Goal: Obtain resource: Obtain resource

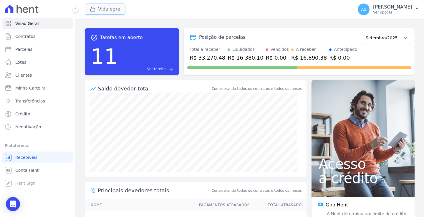
click at [110, 9] on button "Vidalegre" at bounding box center [105, 9] width 41 height 11
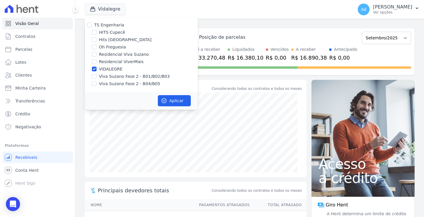
click at [287, 12] on div "Vidalegre TS Engenharia HITS Cupecê Hits Vila Santa Catarina Oh Freguesia Resid…" at bounding box center [218, 9] width 266 height 19
click at [103, 76] on label "Viva Suzano Fase 2 - B01/B02/B03" at bounding box center [134, 77] width 71 height 6
click at [96, 76] on input "Viva Suzano Fase 2 - B01/B02/B03" at bounding box center [94, 76] width 5 height 5
checkbox input "true"
click at [99, 83] on label "Viva Suzano Fase 2 - B04/B05" at bounding box center [129, 84] width 61 height 6
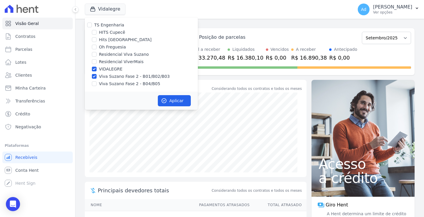
click at [96, 83] on input "Viva Suzano Fase 2 - B04/B05" at bounding box center [94, 83] width 5 height 5
checkbox input "true"
click at [99, 32] on div "HITS Cupecê" at bounding box center [141, 32] width 113 height 6
click at [99, 33] on label "HITS Cupecê" at bounding box center [112, 32] width 26 height 6
click at [96, 33] on input "HITS Cupecê" at bounding box center [94, 32] width 5 height 5
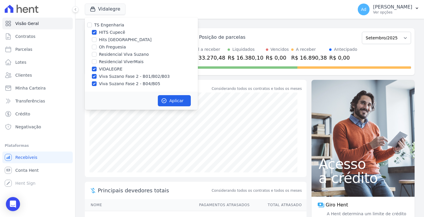
click at [107, 34] on label "HITS Cupecê" at bounding box center [112, 32] width 26 height 6
click at [96, 34] on input "HITS Cupecê" at bounding box center [94, 32] width 5 height 5
checkbox input "false"
click at [104, 39] on label "Hits [GEOGRAPHIC_DATA]" at bounding box center [125, 40] width 53 height 6
click at [96, 39] on input "Hits [GEOGRAPHIC_DATA]" at bounding box center [94, 39] width 5 height 5
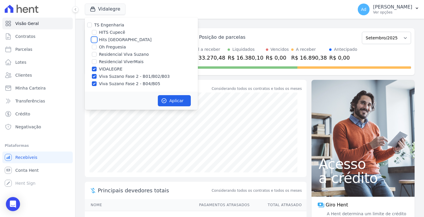
checkbox input "true"
click at [104, 47] on label "Oh Freguesia" at bounding box center [112, 47] width 27 height 6
click at [96, 47] on input "Oh Freguesia" at bounding box center [94, 47] width 5 height 5
checkbox input "true"
click at [164, 98] on icon "button" at bounding box center [164, 101] width 6 height 6
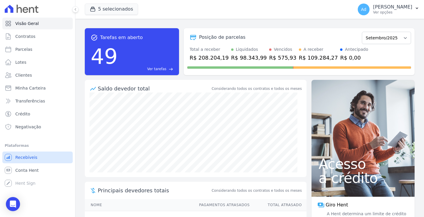
click at [30, 157] on span "Recebíveis" at bounding box center [26, 158] width 22 height 6
click at [392, 40] on select "Abril/2023 Maio/2023 Junho/2023 Julho/2023 Agosto/2023 Setembro/2023 Outubro/20…" at bounding box center [385, 38] width 49 height 12
select select "08/2025"
click at [361, 32] on select "Abril/2023 Maio/2023 Junho/2023 Julho/2023 Agosto/2023 Setembro/2023 Outubro/20…" at bounding box center [385, 38] width 49 height 12
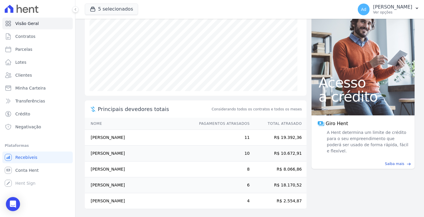
scroll to position [83, 0]
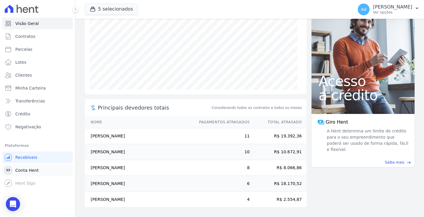
click at [25, 170] on span "Conta Hent" at bounding box center [26, 171] width 23 height 6
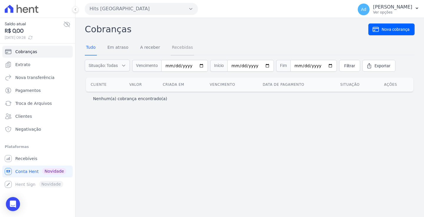
click at [177, 50] on link "Recebidas" at bounding box center [183, 47] width 24 height 15
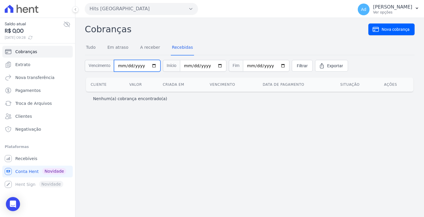
click at [123, 66] on input "date" at bounding box center [137, 66] width 46 height 12
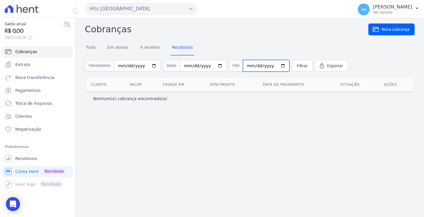
click at [252, 69] on input "date" at bounding box center [266, 66] width 46 height 12
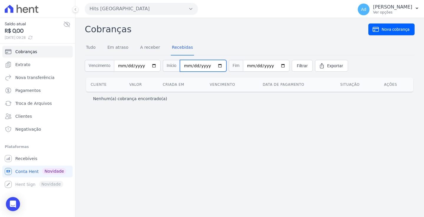
click at [188, 66] on input "date" at bounding box center [203, 66] width 46 height 12
click at [183, 68] on input "date" at bounding box center [203, 66] width 46 height 12
drag, startPoint x: 183, startPoint y: 63, endPoint x: 181, endPoint y: 67, distance: 4.7
click at [182, 65] on input "date" at bounding box center [203, 66] width 46 height 12
click at [181, 65] on input "date" at bounding box center [203, 66] width 46 height 12
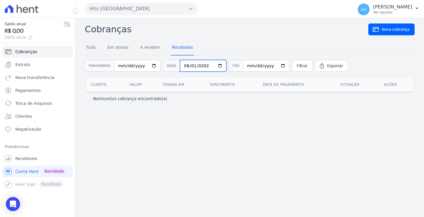
type input "[DATE]"
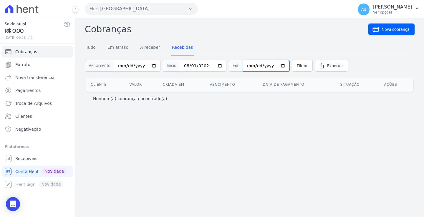
click at [244, 65] on input "date" at bounding box center [266, 66] width 46 height 12
type input "[DATE]"
click at [296, 64] on span "Filtrar" at bounding box center [301, 66] width 11 height 6
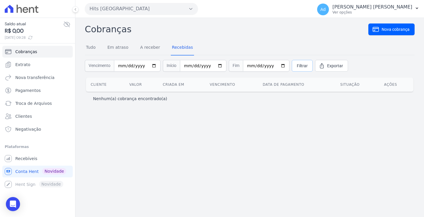
click at [296, 68] on span "Filtrar" at bounding box center [301, 66] width 11 height 6
click at [145, 50] on link "A receber" at bounding box center [150, 47] width 22 height 15
click at [121, 47] on link "Em atraso" at bounding box center [117, 47] width 23 height 15
click at [94, 52] on link "Tudo" at bounding box center [91, 47] width 12 height 15
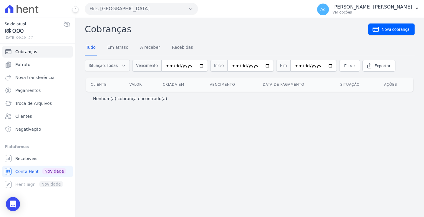
click at [172, 10] on button "Hits [GEOGRAPHIC_DATA]" at bounding box center [141, 9] width 113 height 12
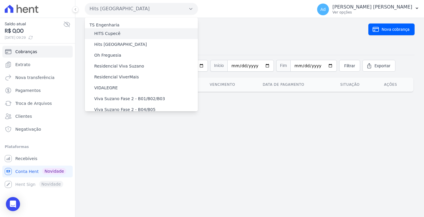
click at [112, 35] on label "HITS Cupecê" at bounding box center [107, 34] width 26 height 6
click at [0, 0] on input "HITS Cupecê" at bounding box center [0, 0] width 0 height 0
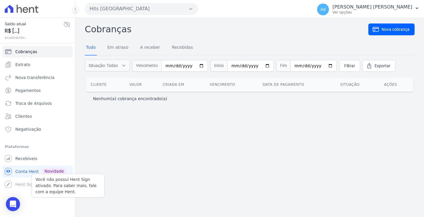
click at [24, 187] on div "Você não possui Hent Sign ativado. Para saber mais, fale com a equipe Hent. Hen…" at bounding box center [37, 185] width 70 height 12
click at [33, 116] on link "Clientes" at bounding box center [37, 117] width 70 height 12
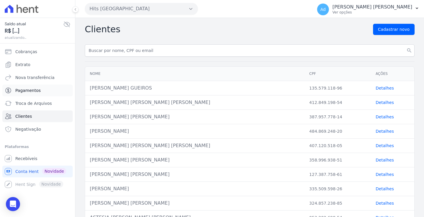
click at [34, 90] on span "Pagamentos" at bounding box center [27, 91] width 25 height 6
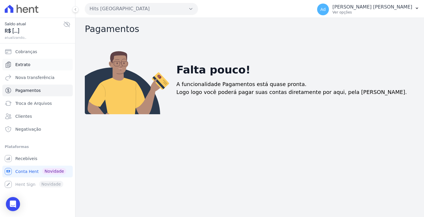
click at [31, 66] on link "Extrato" at bounding box center [37, 65] width 70 height 12
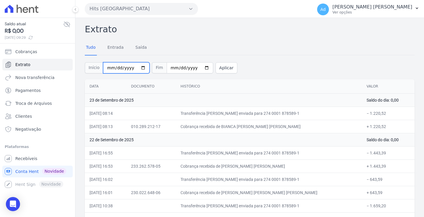
click at [114, 68] on input "2025-09-01" at bounding box center [126, 67] width 46 height 11
type input "[DATE]"
click at [168, 68] on input "2025-09-23" at bounding box center [189, 67] width 46 height 11
type input "2025-09-03"
type input "[DATE]"
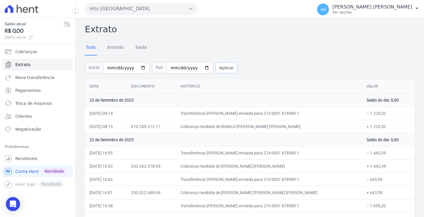
click at [215, 67] on button "Aplicar" at bounding box center [226, 67] width 22 height 11
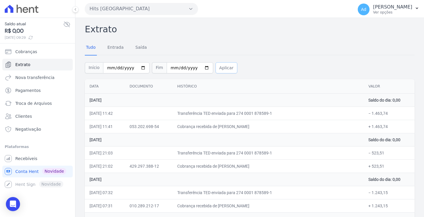
click at [216, 67] on button "Aplicar" at bounding box center [226, 67] width 22 height 11
click at [105, 44] on div "Tudo Entrada Saída" at bounding box center [116, 47] width 63 height 15
click at [109, 48] on link "Entrada" at bounding box center [115, 47] width 19 height 15
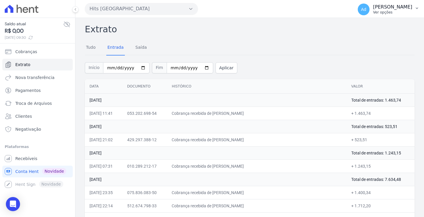
click at [416, 12] on button "Ad Andrea de Almeida Finelli Ver opções" at bounding box center [388, 9] width 71 height 16
click at [371, 42] on div "Tudo Entrada Saída" at bounding box center [249, 48] width 329 height 14
click at [176, 13] on button "Hits [GEOGRAPHIC_DATA]" at bounding box center [141, 9] width 113 height 12
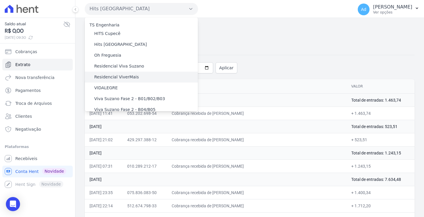
scroll to position [9, 0]
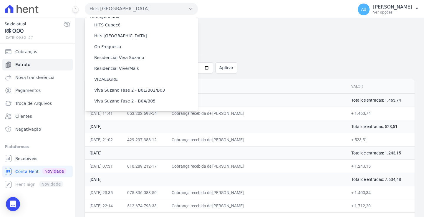
click at [273, 56] on div "Início 2025-08-01 Fim 2025-08-31 Aplicar" at bounding box center [249, 67] width 329 height 24
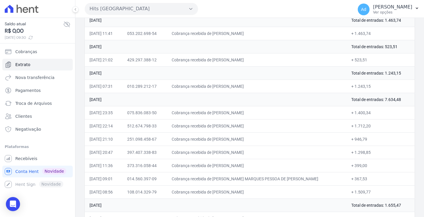
scroll to position [0, 0]
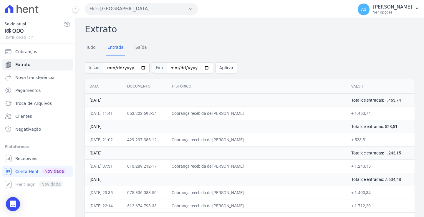
click at [200, 85] on th "Histórico" at bounding box center [256, 86] width 179 height 14
click at [219, 69] on button "Aplicar" at bounding box center [226, 67] width 22 height 11
click at [414, 9] on button "Ad [PERSON_NAME] Ver opções" at bounding box center [388, 9] width 71 height 16
click at [374, 28] on link "Logout" at bounding box center [385, 25] width 75 height 11
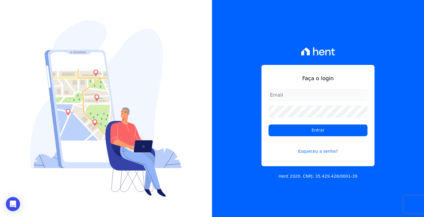
type input "[PERSON_NAME][EMAIL_ADDRESS][DOMAIN_NAME]"
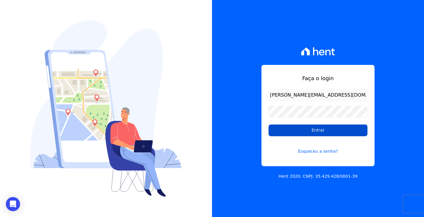
click at [316, 131] on input "Entrar" at bounding box center [317, 131] width 99 height 12
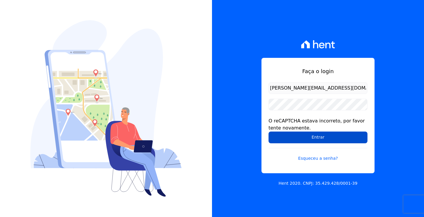
click at [319, 139] on input "Entrar" at bounding box center [317, 138] width 99 height 12
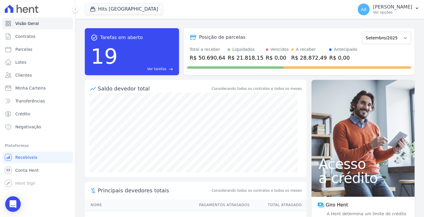
click at [13, 209] on div "Open Intercom Messenger" at bounding box center [13, 205] width 16 height 16
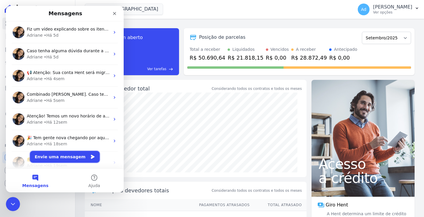
click at [74, 156] on button "Envie uma mensagem" at bounding box center [65, 157] width 70 height 12
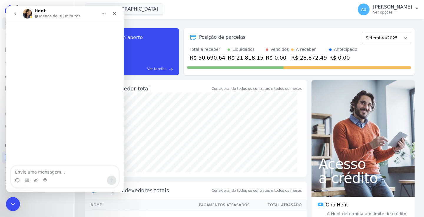
click at [51, 172] on textarea "Envie uma mensagem..." at bounding box center [65, 171] width 108 height 10
type textarea "Bom dia, tudo bem ?"
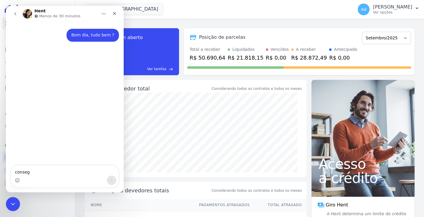
type textarea "consegu"
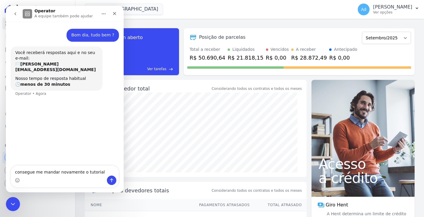
type textarea "consegue me mandar novamente o tutorial"
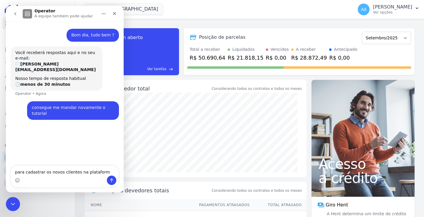
type textarea "para cadastrar os novos clientes na plataforma"
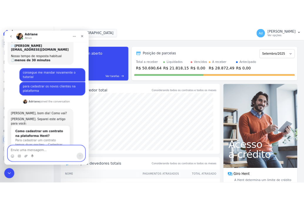
scroll to position [42, 0]
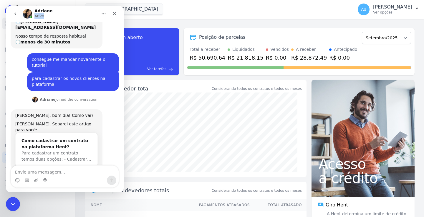
drag, startPoint x: 64, startPoint y: 13, endPoint x: 239, endPoint y: 26, distance: 176.4
click at [124, 21] on html "Adriane Ativo Bom dia, tudo bem ? Andrea • Há 2min Você receberá respostas aqui…" at bounding box center [65, 99] width 118 height 187
click at [25, 172] on textarea "Envie uma mensagem..." at bounding box center [65, 171] width 108 height 10
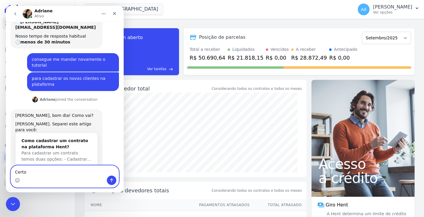
type textarea "Certo"
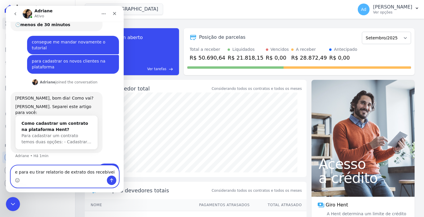
type textarea "e para eu tirar relatorio de extrato dos recebiveis"
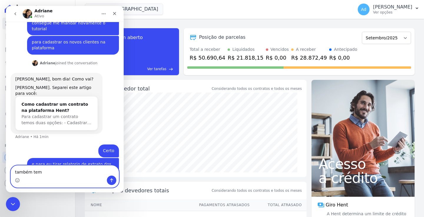
type textarea "também tem ?"
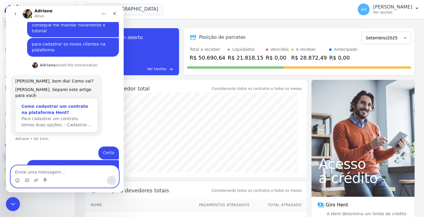
scroll to position [34, 0]
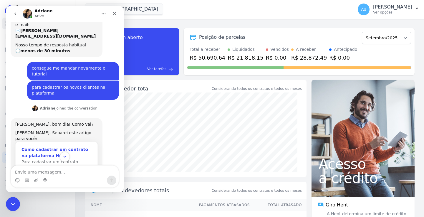
click at [71, 142] on div "Como cadastrar um contrato na plataforma Hent? Para cadastrar um contrato temos…" at bounding box center [57, 159] width 82 height 34
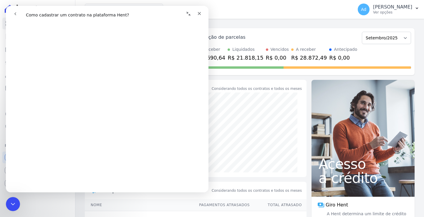
scroll to position [59, 0]
drag, startPoint x: 2, startPoint y: 111, endPoint x: 0, endPoint y: 95, distance: 16.0
click at [0, 95] on div "Visão Geral Contratos Parcelas Lotes Clientes Minha Carteira Transferências Cré…" at bounding box center [37, 108] width 75 height 217
click at [16, 14] on icon "go back" at bounding box center [15, 13] width 5 height 5
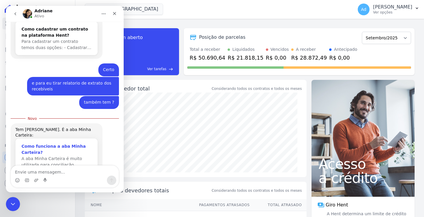
scroll to position [154, 0]
click at [30, 143] on div "Como funciona a aba Minha Carteira?" at bounding box center [56, 149] width 70 height 12
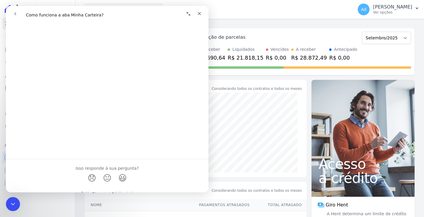
scroll to position [324, 0]
click at [201, 12] on div "Fechar" at bounding box center [199, 13] width 11 height 11
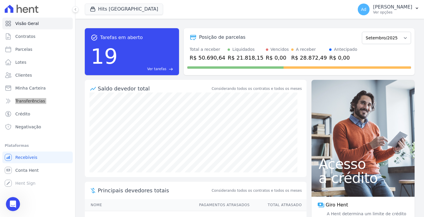
scroll to position [0, 0]
click at [13, 204] on icon "Abertura do Messenger da Intercom" at bounding box center [12, 204] width 10 height 10
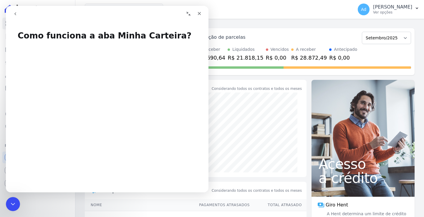
click at [18, 16] on button "go back" at bounding box center [15, 13] width 11 height 11
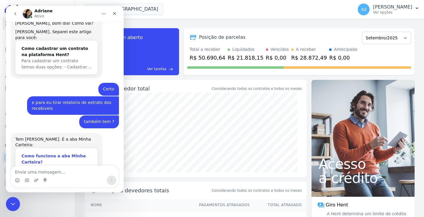
scroll to position [144, 0]
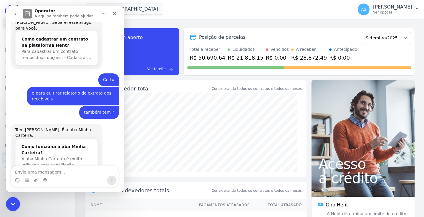
click at [36, 172] on textarea "Envie uma mensagem..." at bounding box center [65, 171] width 108 height 10
type textarea "certo"
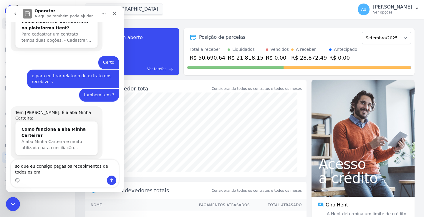
scroll to position [167, 0]
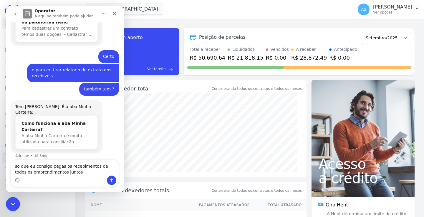
type textarea "so que eu consigo pegas os recebimentos de todos os emprendimentos juntos ?"
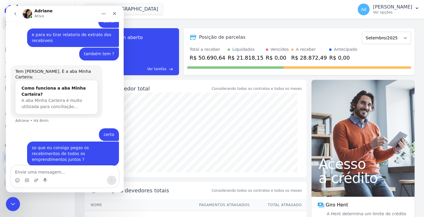
scroll to position [203, 0]
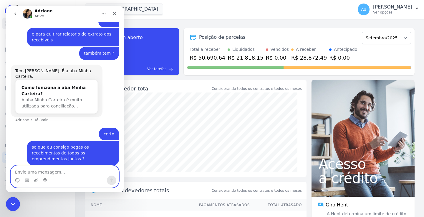
click at [68, 168] on textarea "Envie uma mensagem..." at bounding box center [65, 171] width 108 height 10
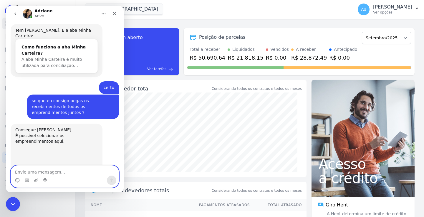
scroll to position [250, 0]
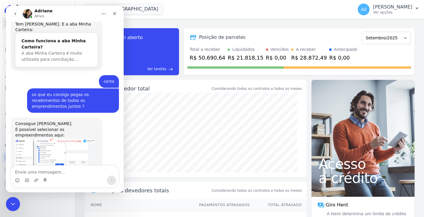
click at [54, 139] on img "Adriane diz…" at bounding box center [54, 159] width 79 height 40
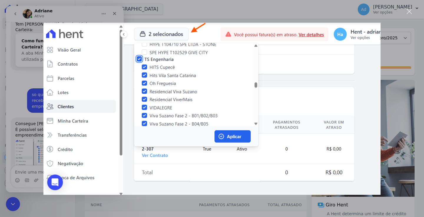
click at [410, 13] on div "Fechar" at bounding box center [409, 12] width 6 height 6
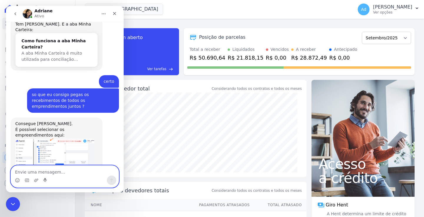
click at [39, 171] on textarea "Envie uma mensagem..." at bounding box center [65, 171] width 108 height 10
type textarea "Otimo obrigada"
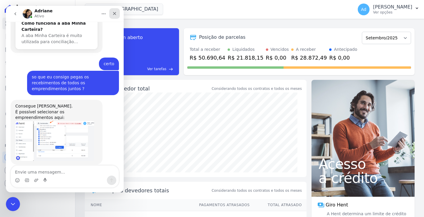
drag, startPoint x: 122, startPoint y: 20, endPoint x: 116, endPoint y: 14, distance: 8.6
click at [116, 14] on div "Fechar" at bounding box center [114, 13] width 11 height 11
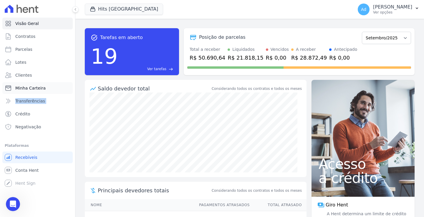
click at [34, 87] on span "Minha Carteira" at bounding box center [30, 88] width 30 height 6
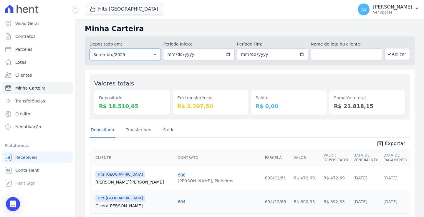
click at [156, 56] on select "Todos os meses Abril/2023 Maio/2023 Junho/2023 Julho/2023 Agosto/2023 Setembro/…" at bounding box center [124, 55] width 71 height 12
select select "08/2025"
click at [89, 49] on select "Todos os meses Abril/2023 Maio/2023 Junho/2023 Julho/2023 Agosto/2023 Setembro/…" at bounding box center [124, 55] width 71 height 12
click at [171, 54] on input "date" at bounding box center [198, 55] width 71 height 12
type input "[DATE]"
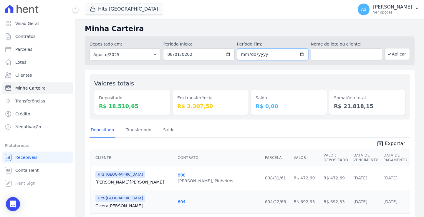
click at [244, 53] on input "date" at bounding box center [272, 55] width 71 height 12
type input "[DATE]"
click at [124, 9] on button "Hits [GEOGRAPHIC_DATA]" at bounding box center [124, 9] width 78 height 11
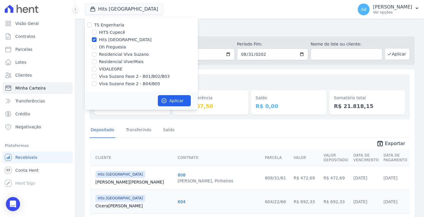
click at [101, 46] on label "Oh Freguesia" at bounding box center [112, 47] width 27 height 6
click at [96, 46] on input "Oh Freguesia" at bounding box center [94, 47] width 5 height 5
checkbox input "true"
click at [96, 69] on input "VIDALEGRE" at bounding box center [94, 69] width 5 height 5
checkbox input "true"
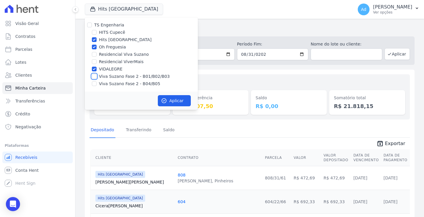
click at [96, 76] on input "Viva Suzano Fase 2 - B01/B02/B03" at bounding box center [94, 76] width 5 height 5
checkbox input "true"
drag, startPoint x: 94, startPoint y: 85, endPoint x: 97, endPoint y: 85, distance: 3.0
click at [94, 85] on input "Viva Suzano Fase 2 - B04/B05" at bounding box center [94, 83] width 5 height 5
checkbox input "true"
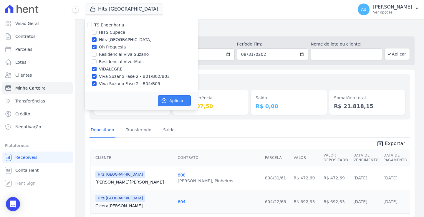
click at [168, 100] on button "Aplicar" at bounding box center [174, 100] width 33 height 11
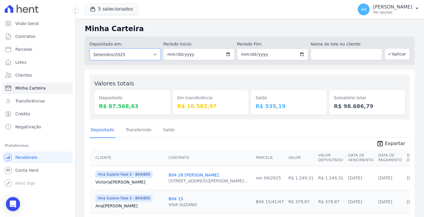
click at [153, 54] on select "Todos os meses Abril/2023 Maio/2023 Junho/2023 Julho/2023 Agosto/2023 Setembro/…" at bounding box center [124, 55] width 71 height 12
select select "08/2025"
click at [89, 49] on select "Todos os meses Abril/2023 Maio/2023 Junho/2023 Julho/2023 Agosto/2023 Setembro/…" at bounding box center [124, 55] width 71 height 12
click at [169, 54] on input "date" at bounding box center [198, 55] width 71 height 12
type input "[DATE]"
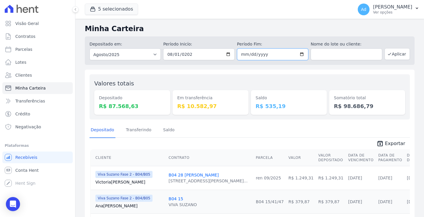
click at [240, 53] on input "date" at bounding box center [272, 55] width 71 height 12
type input "[DATE]"
click at [391, 51] on button "Aplicar" at bounding box center [396, 54] width 25 height 12
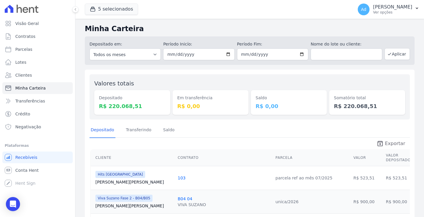
click at [381, 144] on icon "unarchive" at bounding box center [379, 143] width 7 height 7
click at [119, 7] on button "5 selecionados" at bounding box center [111, 9] width 53 height 11
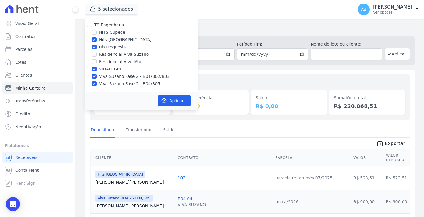
click at [235, 33] on h2 "Minha Carteira" at bounding box center [249, 29] width 329 height 11
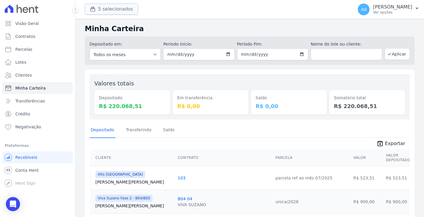
click at [114, 11] on button "5 selecionados" at bounding box center [111, 9] width 53 height 11
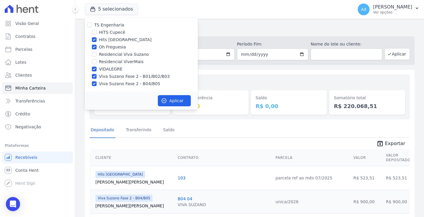
click at [116, 34] on label "HITS Cupecê" at bounding box center [112, 32] width 26 height 6
click at [96, 34] on input "HITS Cupecê" at bounding box center [94, 32] width 5 height 5
checkbox input "true"
click at [114, 39] on label "Hits [GEOGRAPHIC_DATA]" at bounding box center [125, 40] width 53 height 6
click at [96, 39] on input "Hits [GEOGRAPHIC_DATA]" at bounding box center [94, 39] width 5 height 5
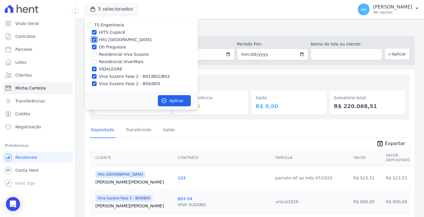
checkbox input "false"
click at [110, 33] on label "HITS Cupecê" at bounding box center [112, 32] width 26 height 6
click at [96, 33] on input "HITS Cupecê" at bounding box center [94, 32] width 5 height 5
checkbox input "false"
click at [109, 71] on label "VIDALEGRE" at bounding box center [111, 69] width 24 height 6
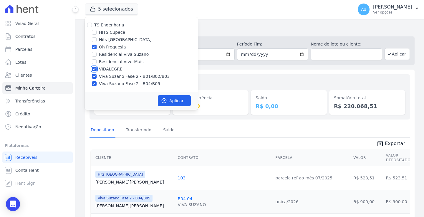
click at [96, 71] on input "VIDALEGRE" at bounding box center [94, 69] width 5 height 5
checkbox input "false"
click at [105, 79] on label "Viva Suzano Fase 2 - B01/B02/B03" at bounding box center [134, 77] width 71 height 6
click at [96, 79] on input "Viva Suzano Fase 2 - B01/B02/B03" at bounding box center [94, 76] width 5 height 5
checkbox input "false"
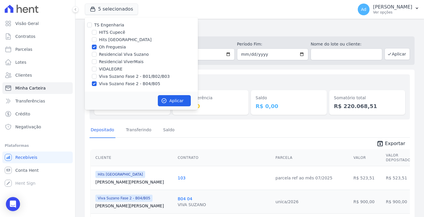
click at [105, 83] on label "Viva Suzano Fase 2 - B04/B05" at bounding box center [129, 84] width 61 height 6
click at [96, 83] on input "Viva Suzano Fase 2 - B04/B05" at bounding box center [94, 83] width 5 height 5
checkbox input "false"
click at [168, 102] on button "Aplicar" at bounding box center [174, 100] width 33 height 11
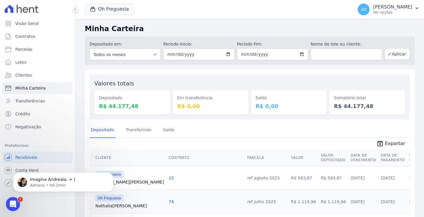
click at [379, 143] on icon "unarchive" at bounding box center [379, 143] width 7 height 7
click at [176, 55] on input "[DATE]" at bounding box center [198, 55] width 71 height 12
type input "[DATE]"
click at [249, 54] on input "[DATE]" at bounding box center [272, 55] width 71 height 12
type input "[DATE]"
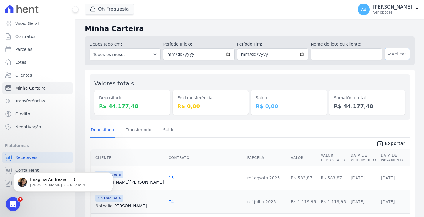
click at [385, 50] on button "Aplicar" at bounding box center [396, 54] width 25 height 12
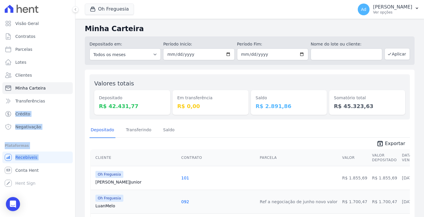
drag, startPoint x: 1, startPoint y: 119, endPoint x: -3, endPoint y: 168, distance: 48.7
click at [0, 168] on html "Visão Geral Contratos [GEOGRAPHIC_DATA] Lotes Clientes Minha Carteira Transferê…" at bounding box center [212, 108] width 424 height 217
click at [386, 145] on span "Exportar" at bounding box center [394, 143] width 20 height 7
click at [385, 142] on span "Exportar" at bounding box center [394, 143] width 20 height 7
click at [115, 11] on button "Oh Freguesia" at bounding box center [109, 9] width 49 height 11
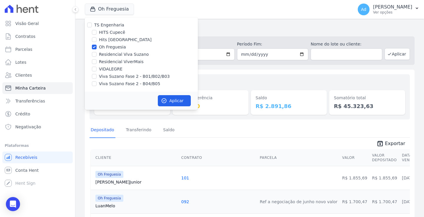
click at [113, 48] on label "Oh Freguesia" at bounding box center [112, 47] width 27 height 6
click at [96, 48] on input "Oh Freguesia" at bounding box center [94, 47] width 5 height 5
checkbox input "false"
click at [108, 66] on label "VIDALEGRE" at bounding box center [111, 69] width 24 height 6
click at [96, 67] on input "VIDALEGRE" at bounding box center [94, 69] width 5 height 5
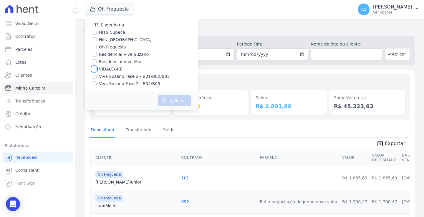
checkbox input "true"
click at [175, 104] on button "Aplicar" at bounding box center [174, 100] width 33 height 11
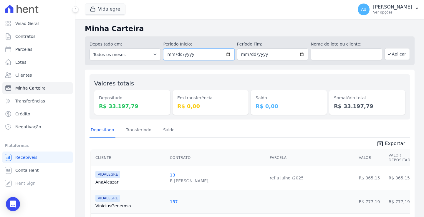
click at [175, 54] on input "[DATE]" at bounding box center [198, 55] width 71 height 12
type input "[DATE]"
click at [246, 54] on input "[DATE]" at bounding box center [272, 55] width 71 height 12
type input "[DATE]"
click at [389, 53] on button "Aplicar" at bounding box center [396, 54] width 25 height 12
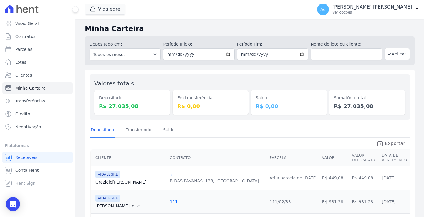
click at [387, 144] on span "Exportar" at bounding box center [394, 143] width 20 height 7
click at [393, 146] on span "Exportar" at bounding box center [394, 143] width 20 height 7
click at [381, 144] on icon "unarchive" at bounding box center [379, 143] width 7 height 7
click at [117, 12] on button "Vidalegre" at bounding box center [105, 9] width 41 height 11
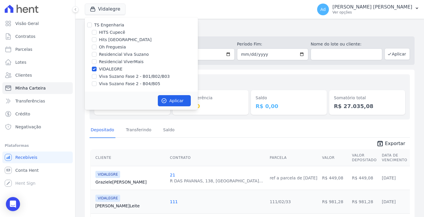
click at [157, 15] on div "Vidalegre TS Engenharia HITS Cupecê Hits [GEOGRAPHIC_DATA] Oh Freguesia Residen…" at bounding box center [197, 9] width 225 height 19
click at [222, 55] on input "[DATE]" at bounding box center [198, 55] width 71 height 12
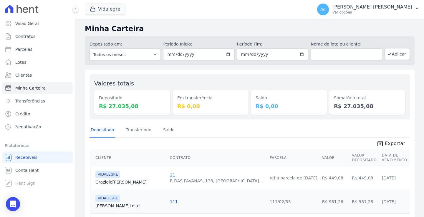
click at [175, 53] on input "[DATE]" at bounding box center [198, 55] width 71 height 12
type input "[DATE]"
click at [248, 54] on input "[DATE]" at bounding box center [272, 55] width 71 height 12
type input "[DATE]"
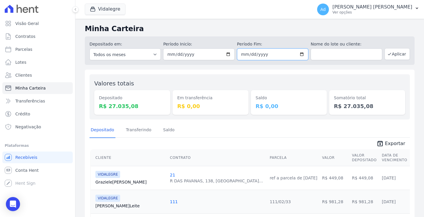
click at [252, 55] on input "[DATE]" at bounding box center [272, 55] width 71 height 12
click at [398, 56] on button "Aplicar" at bounding box center [396, 54] width 25 height 12
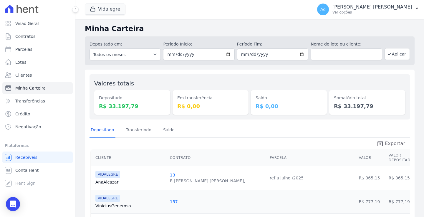
click at [387, 145] on span "Exportar" at bounding box center [394, 143] width 20 height 7
click at [111, 11] on button "Vidalegre" at bounding box center [105, 9] width 41 height 11
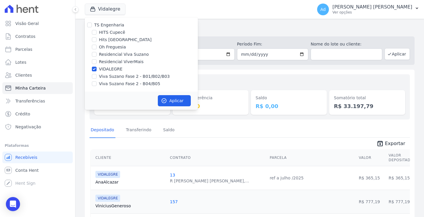
click at [107, 39] on label "Hits [GEOGRAPHIC_DATA]" at bounding box center [125, 40] width 53 height 6
click at [96, 39] on input "Hits [GEOGRAPHIC_DATA]" at bounding box center [94, 39] width 5 height 5
checkbox input "true"
click at [94, 67] on input "VIDALEGRE" at bounding box center [94, 69] width 5 height 5
checkbox input "false"
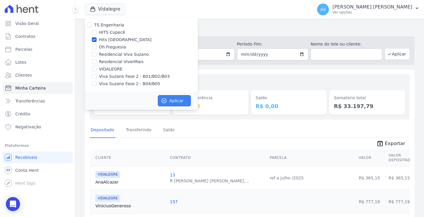
click at [173, 102] on button "Aplicar" at bounding box center [174, 100] width 33 height 11
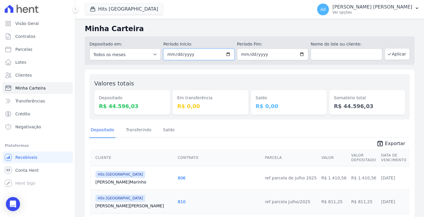
click at [178, 55] on input "[DATE]" at bounding box center [198, 55] width 71 height 12
click at [176, 53] on input "[DATE]" at bounding box center [198, 55] width 71 height 12
type input "[DATE]"
click at [249, 54] on input "[DATE]" at bounding box center [272, 55] width 71 height 12
type input "[DATE]"
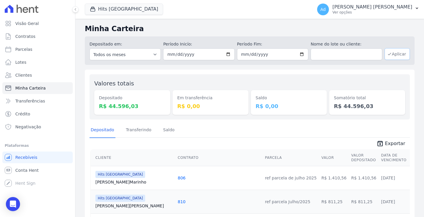
click at [384, 50] on button "Aplicar" at bounding box center [396, 54] width 25 height 12
click at [381, 143] on icon "unarchive" at bounding box center [379, 143] width 7 height 7
click at [139, 9] on button "Hits [GEOGRAPHIC_DATA]" at bounding box center [124, 9] width 78 height 11
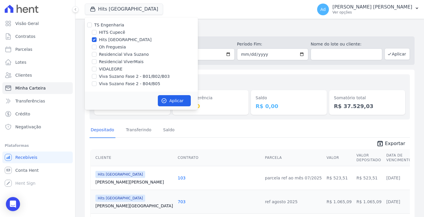
click at [108, 77] on label "Viva Suzano Fase 2 - B01/B02/B03" at bounding box center [134, 77] width 71 height 6
click at [96, 77] on input "Viva Suzano Fase 2 - B01/B02/B03" at bounding box center [94, 76] width 5 height 5
checkbox input "true"
click at [99, 84] on label "Viva Suzano Fase 2 - B04/B05" at bounding box center [129, 84] width 61 height 6
click at [96, 84] on input "Viva Suzano Fase 2 - B04/B05" at bounding box center [94, 83] width 5 height 5
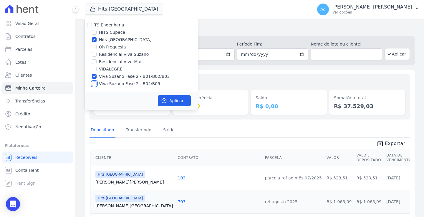
checkbox input "true"
click at [93, 39] on input "Hits [GEOGRAPHIC_DATA]" at bounding box center [94, 39] width 5 height 5
checkbox input "false"
click at [172, 102] on button "Aplicar" at bounding box center [174, 100] width 33 height 11
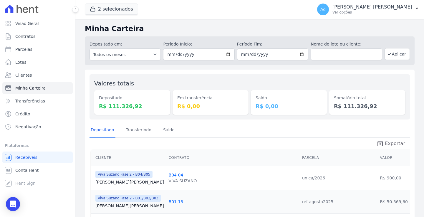
click at [382, 146] on link "unarchive Exportar" at bounding box center [390, 144] width 38 height 8
click at [174, 55] on input "[DATE]" at bounding box center [198, 55] width 71 height 12
type input "[DATE]"
click at [249, 55] on input "[DATE]" at bounding box center [272, 55] width 71 height 12
type input "[DATE]"
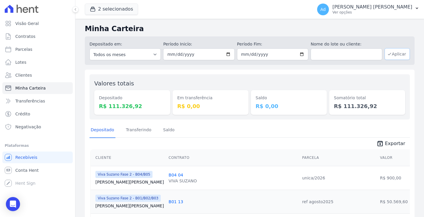
click at [394, 56] on button "Aplicar" at bounding box center [396, 54] width 25 height 12
